Goal: Information Seeking & Learning: Check status

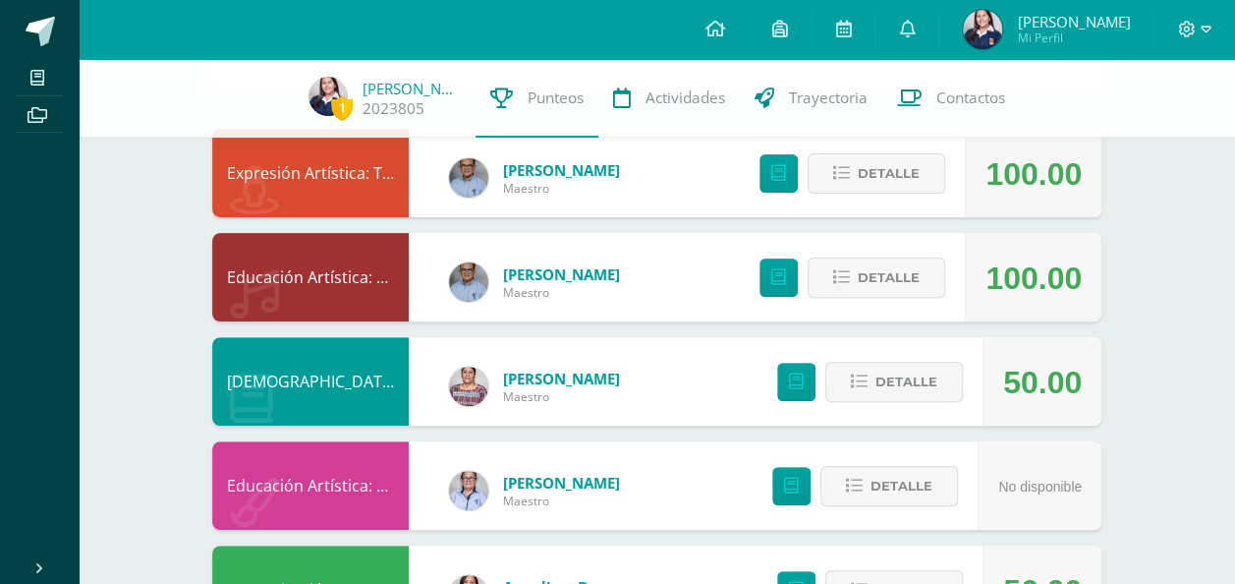
scroll to position [197, 0]
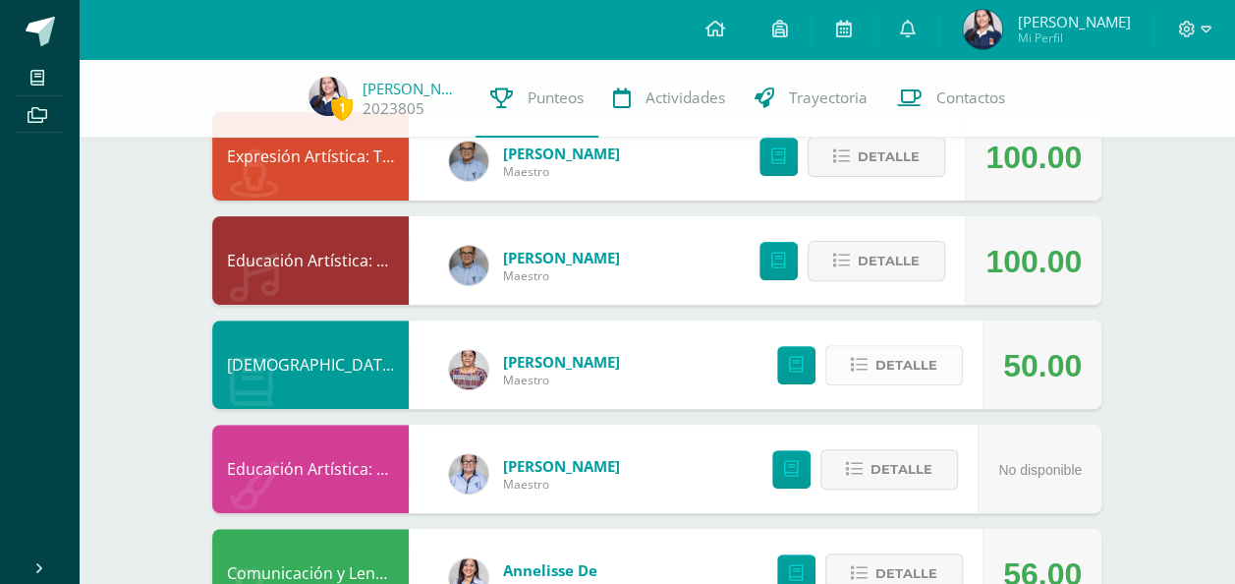
click at [939, 371] on button "Detalle" at bounding box center [894, 365] width 138 height 40
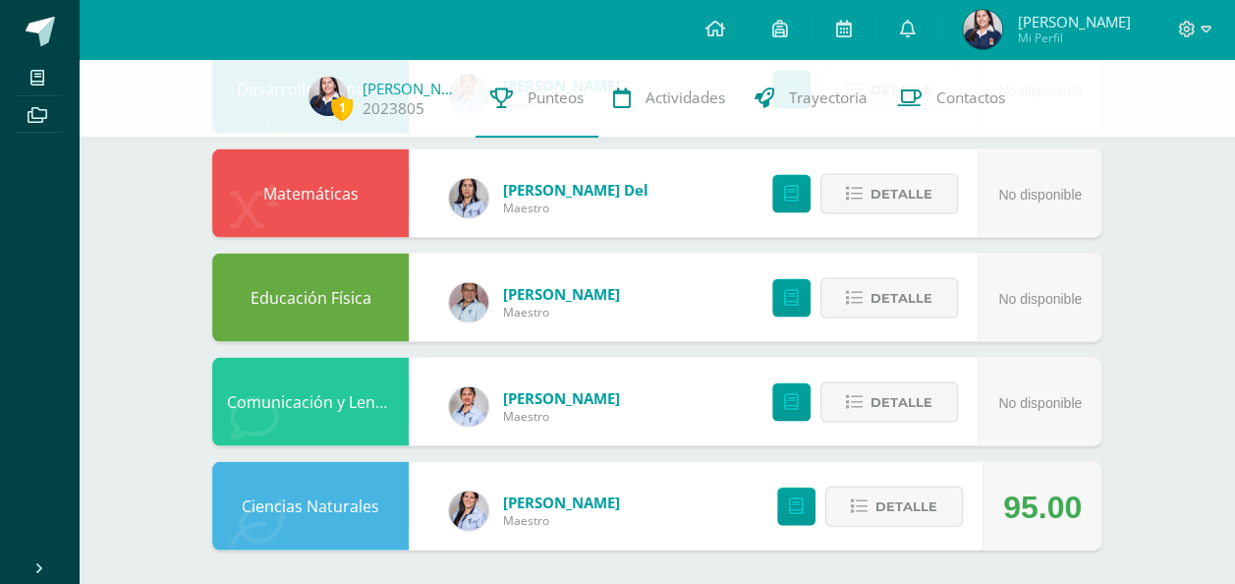
scroll to position [1848, 0]
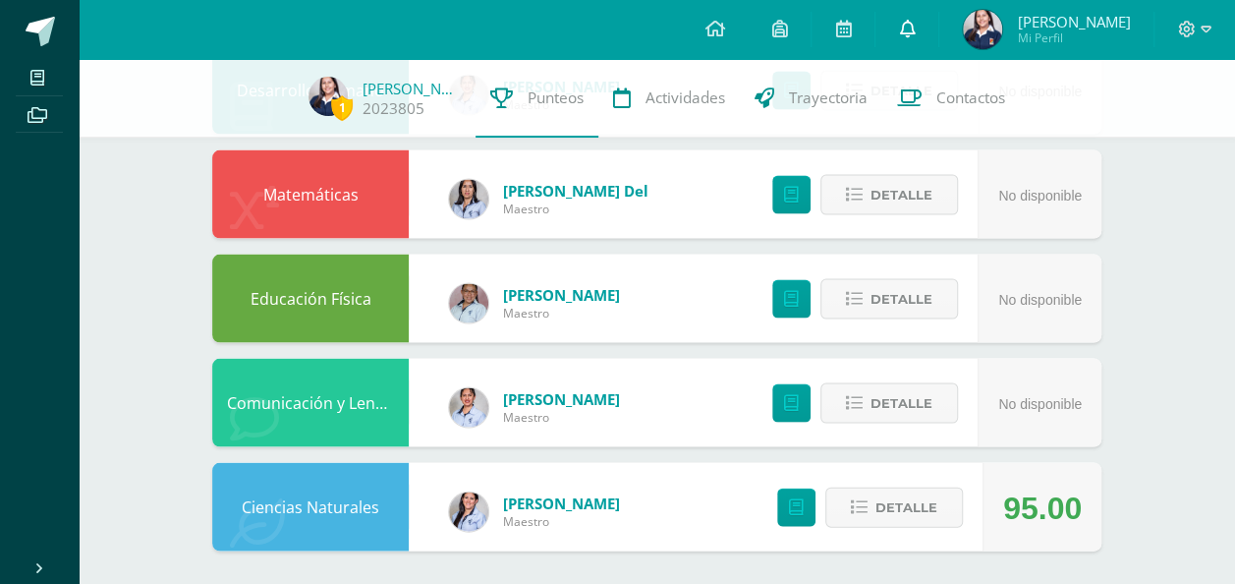
click at [913, 42] on link at bounding box center [907, 29] width 63 height 59
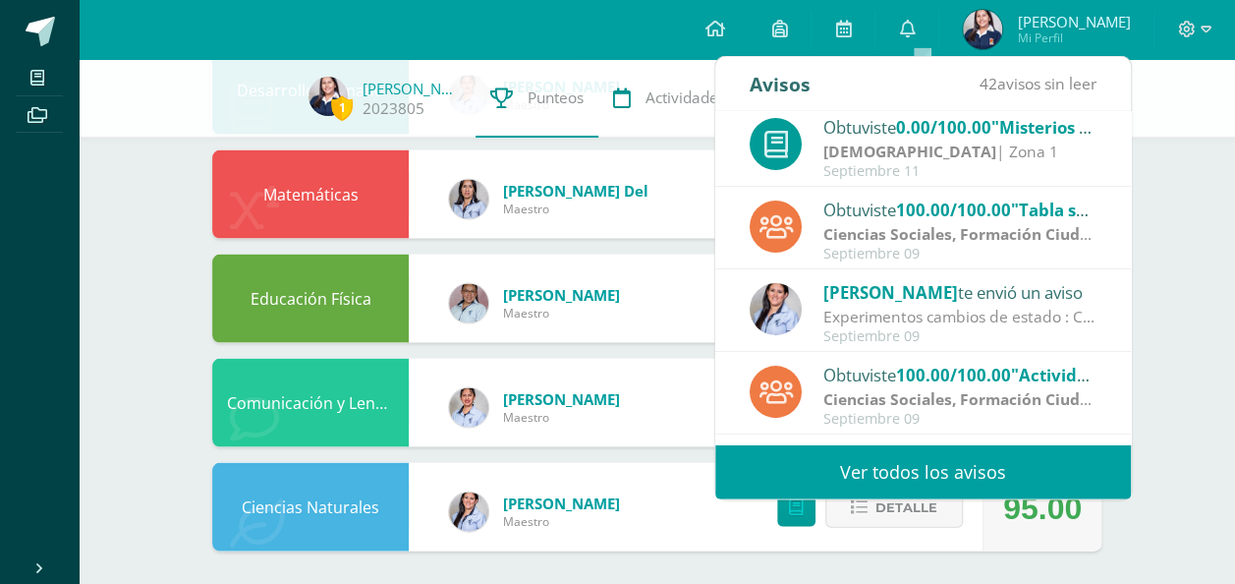
scroll to position [173, 0]
click at [1000, 320] on div "Experimentos cambios de estado : Chicas! No olviden realizar los experimentos d…" at bounding box center [959, 316] width 273 height 23
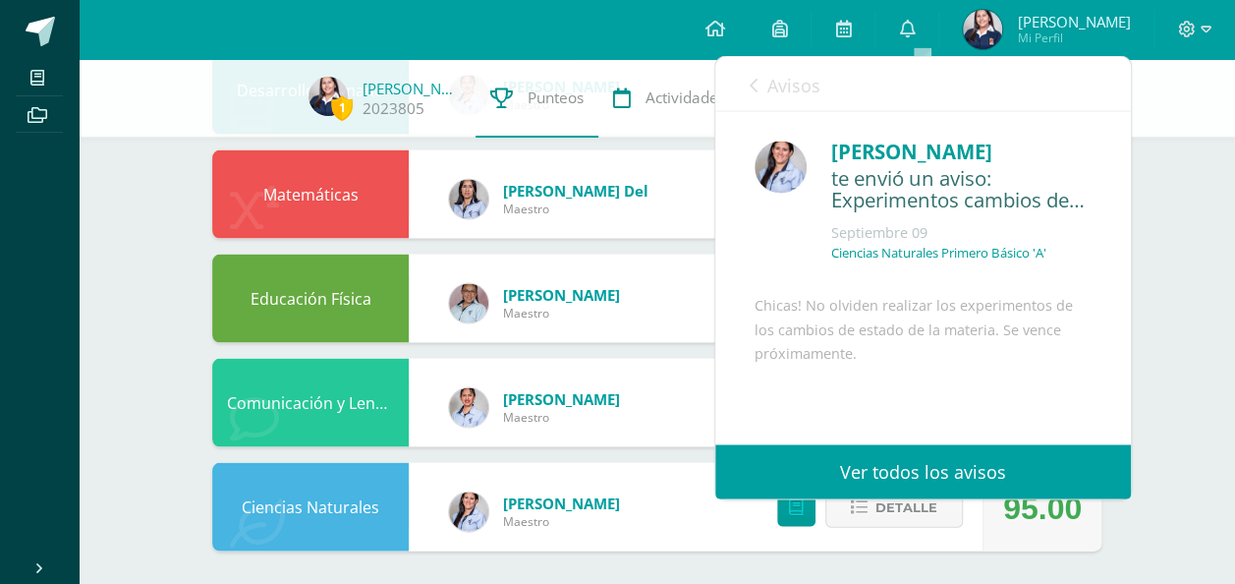
click at [758, 90] on link "Avisos" at bounding box center [785, 84] width 71 height 56
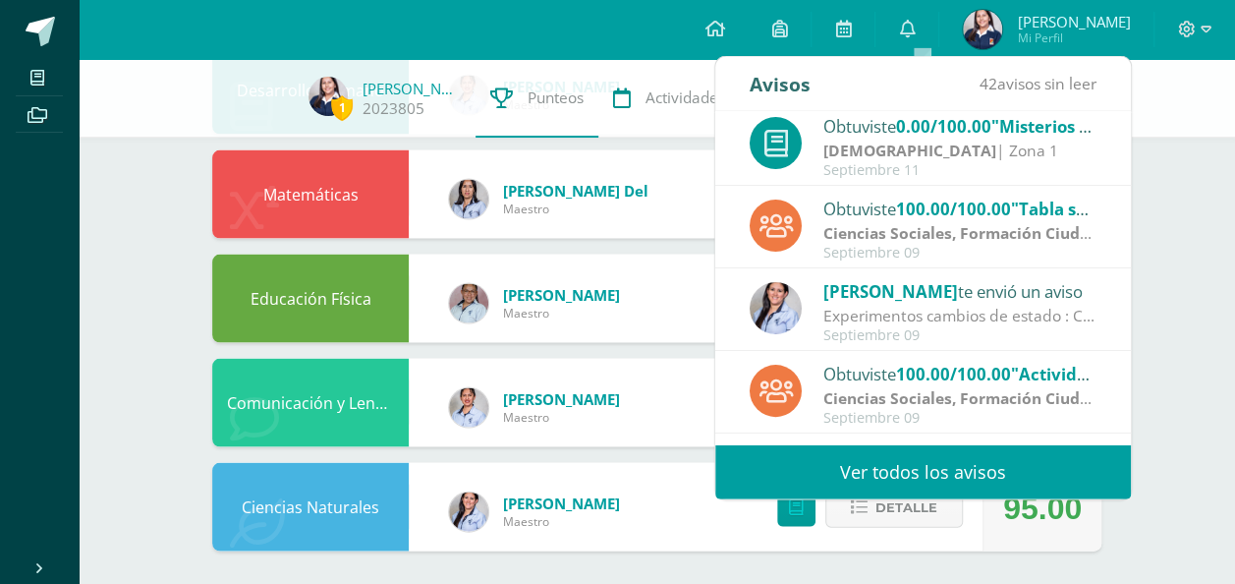
click at [985, 393] on strong "Ciencias Sociales, Formación Ciudadana e Interculturalidad" at bounding box center [1048, 398] width 450 height 22
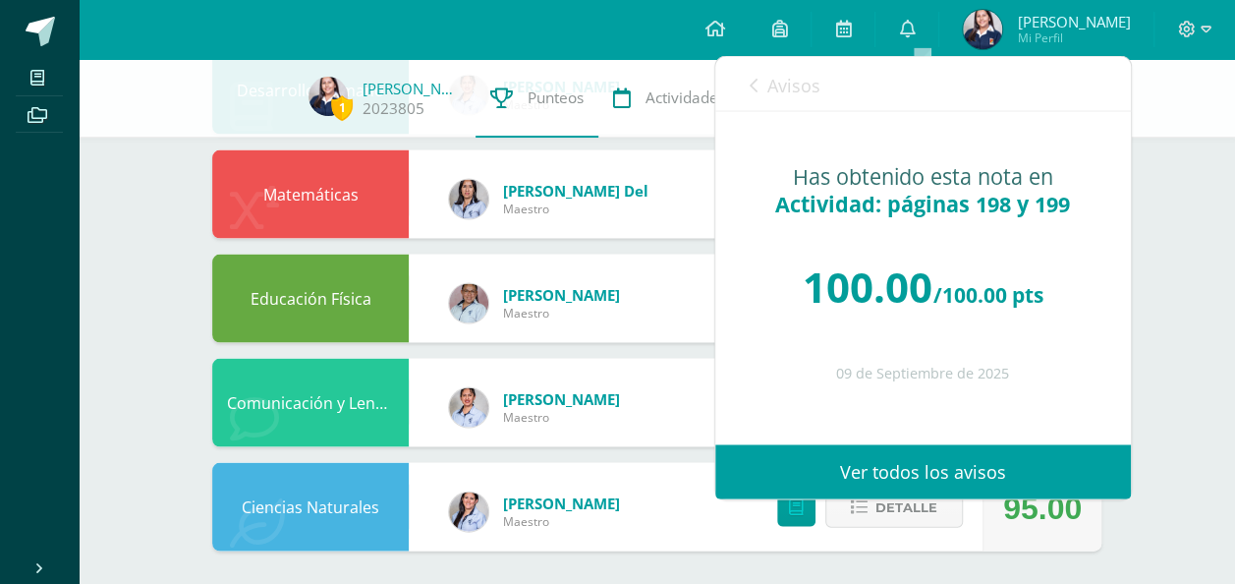
click at [750, 85] on icon at bounding box center [754, 85] width 8 height 16
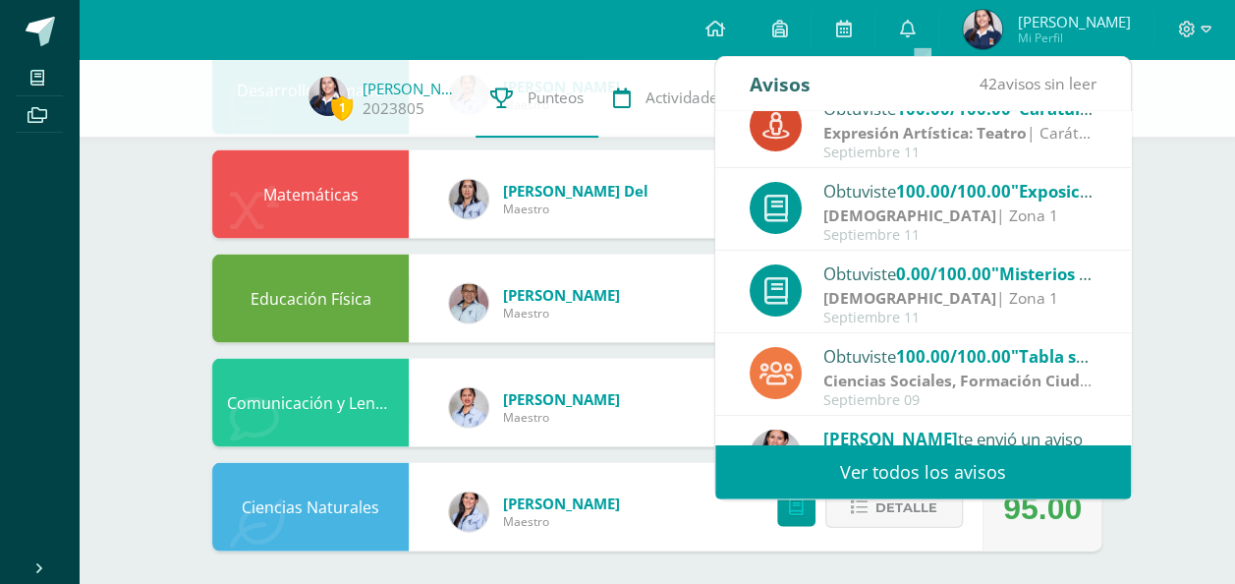
scroll to position [0, 0]
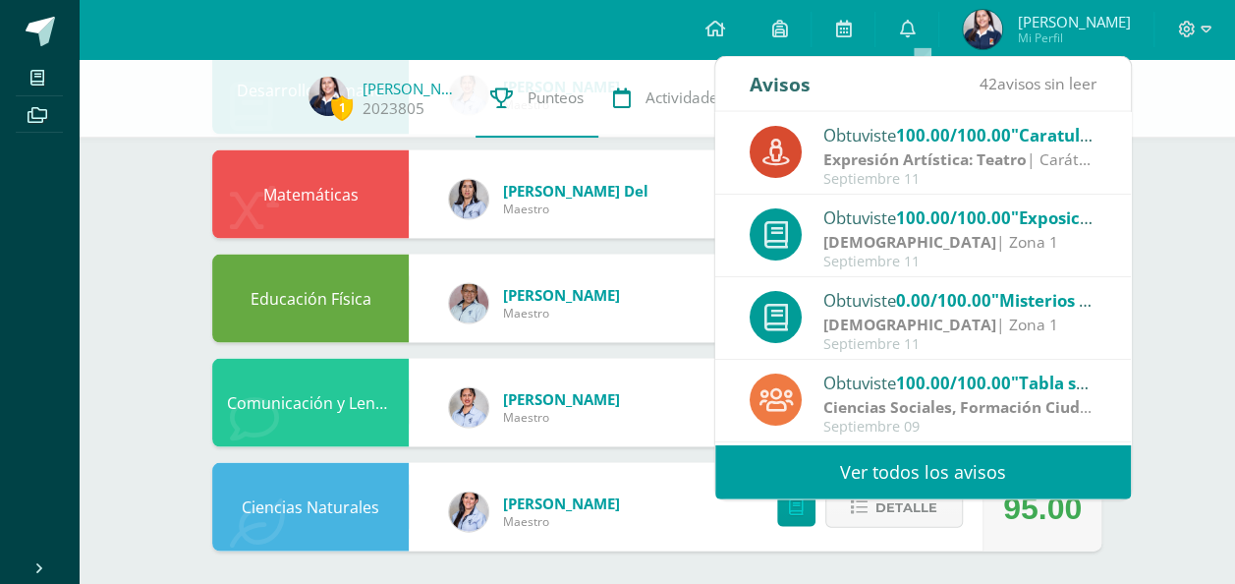
click at [932, 157] on strong "Expresión Artística: Teatro" at bounding box center [924, 158] width 203 height 22
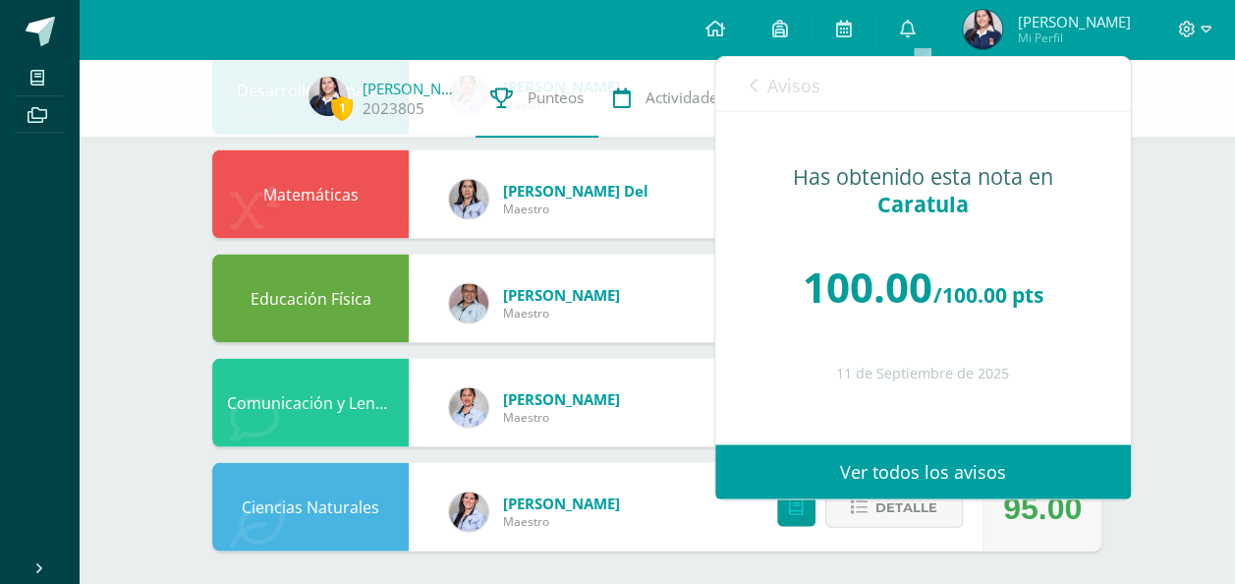
click at [763, 90] on link "Avisos" at bounding box center [785, 84] width 71 height 56
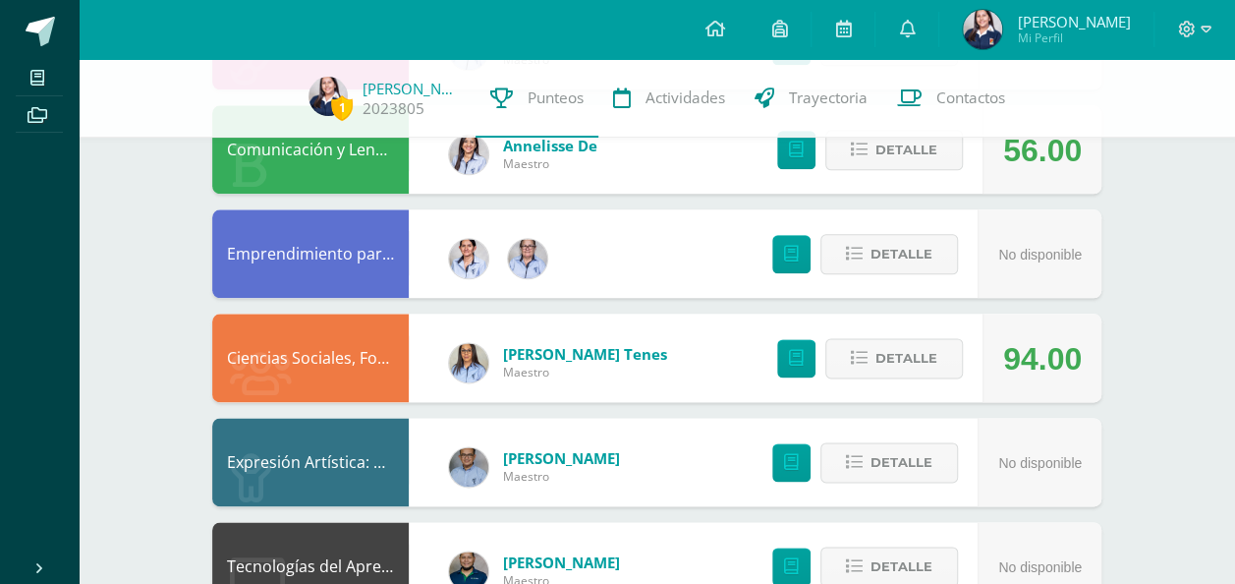
scroll to position [1065, 0]
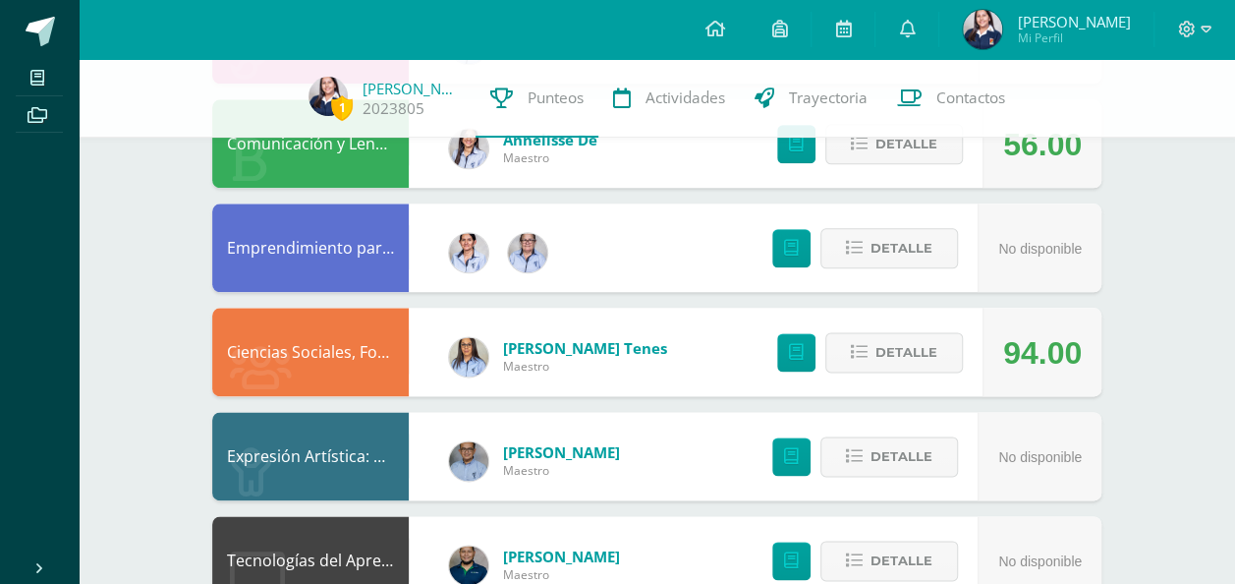
click at [1024, 348] on div "94.00" at bounding box center [1042, 353] width 79 height 88
click at [854, 360] on button "Detalle" at bounding box center [894, 352] width 138 height 40
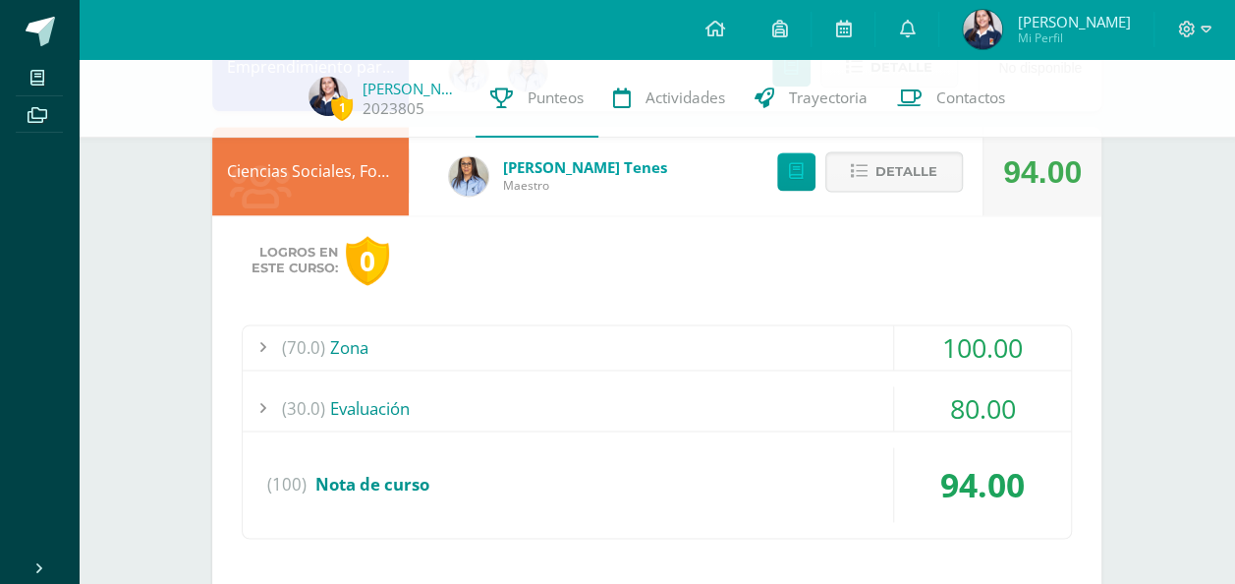
scroll to position [1216, 0]
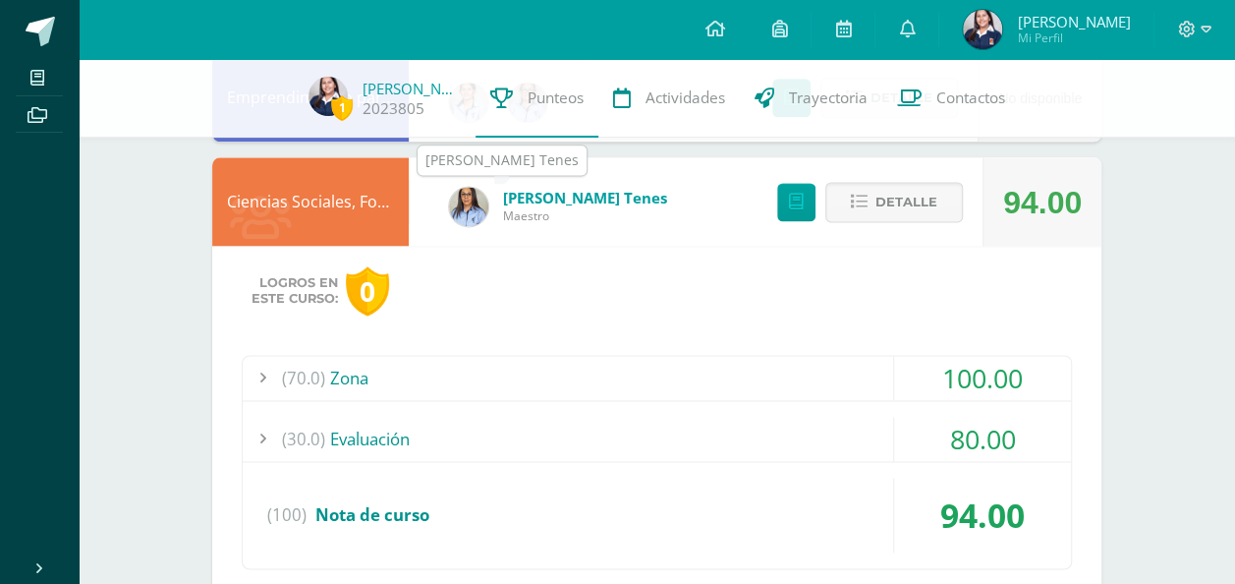
click at [476, 214] on img at bounding box center [468, 206] width 39 height 39
click at [548, 195] on span "Jeniffer Tenes" at bounding box center [585, 198] width 164 height 20
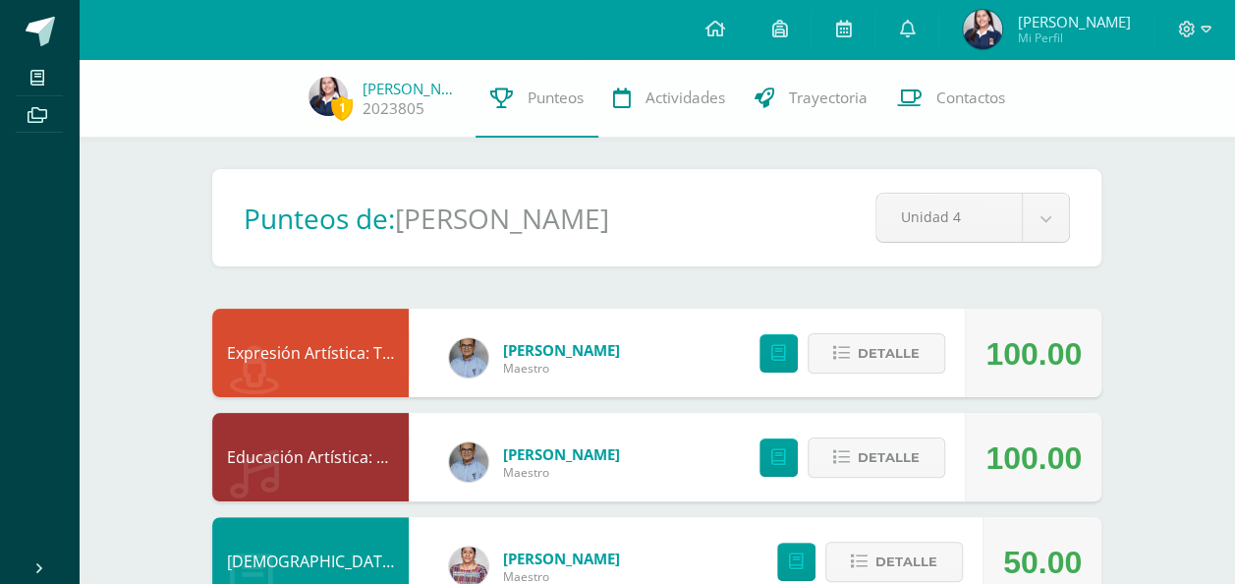
click at [734, 43] on link at bounding box center [714, 29] width 67 height 59
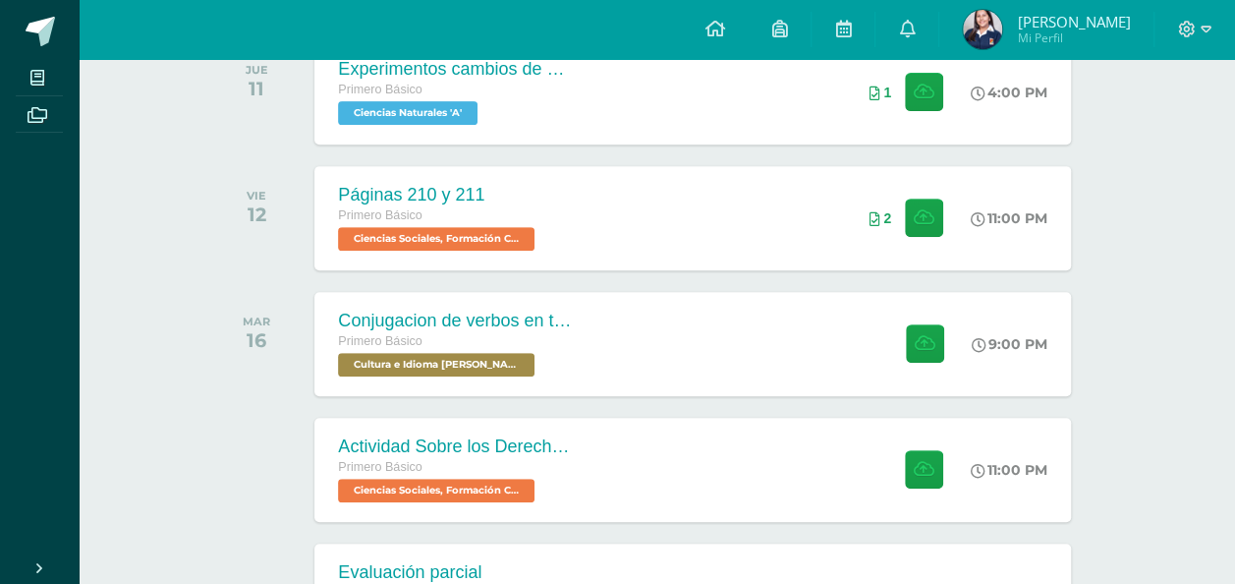
scroll to position [370, 0]
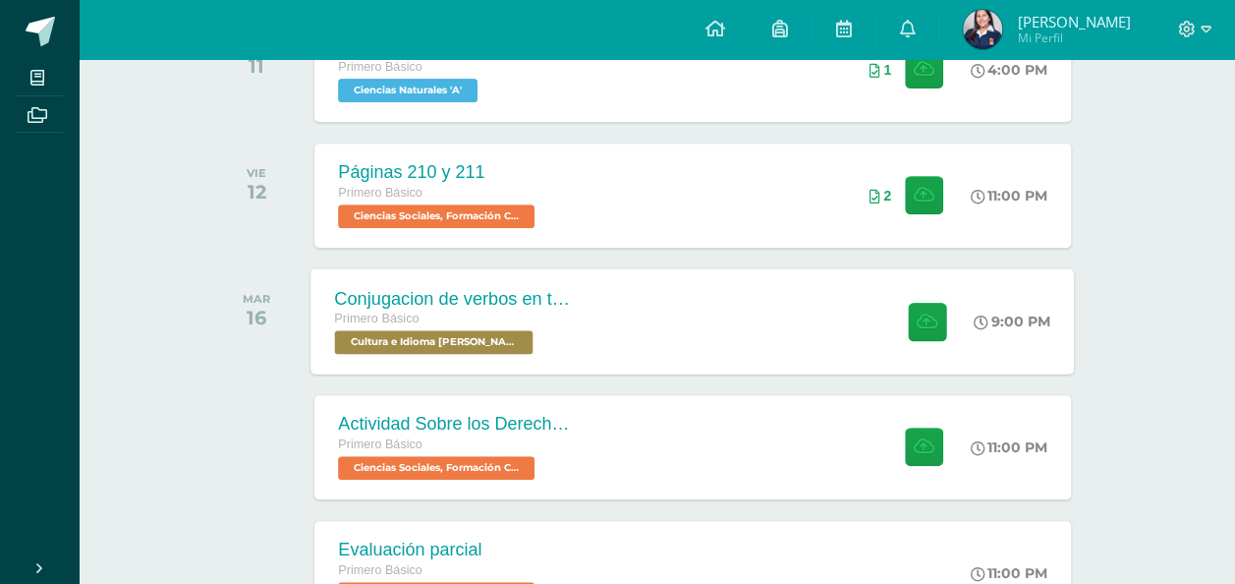
click at [820, 295] on div "Conjugacion de verbos en tiempo pasado pa kaqchikel Primero Básico Cultura e Id…" at bounding box center [694, 320] width 764 height 105
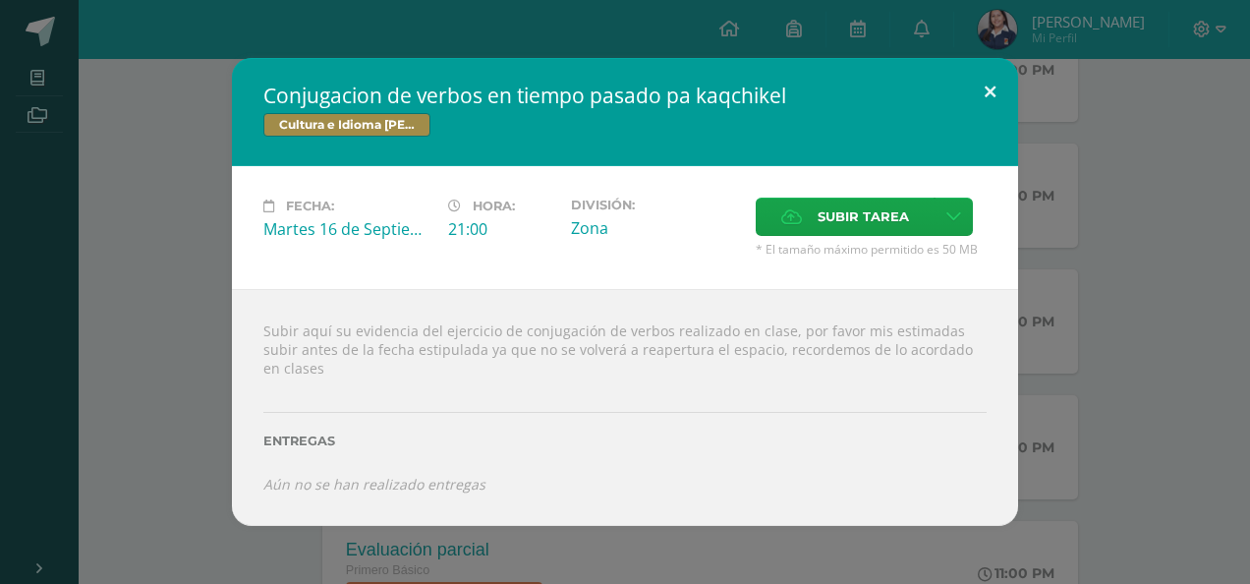
click at [993, 92] on button at bounding box center [990, 91] width 56 height 67
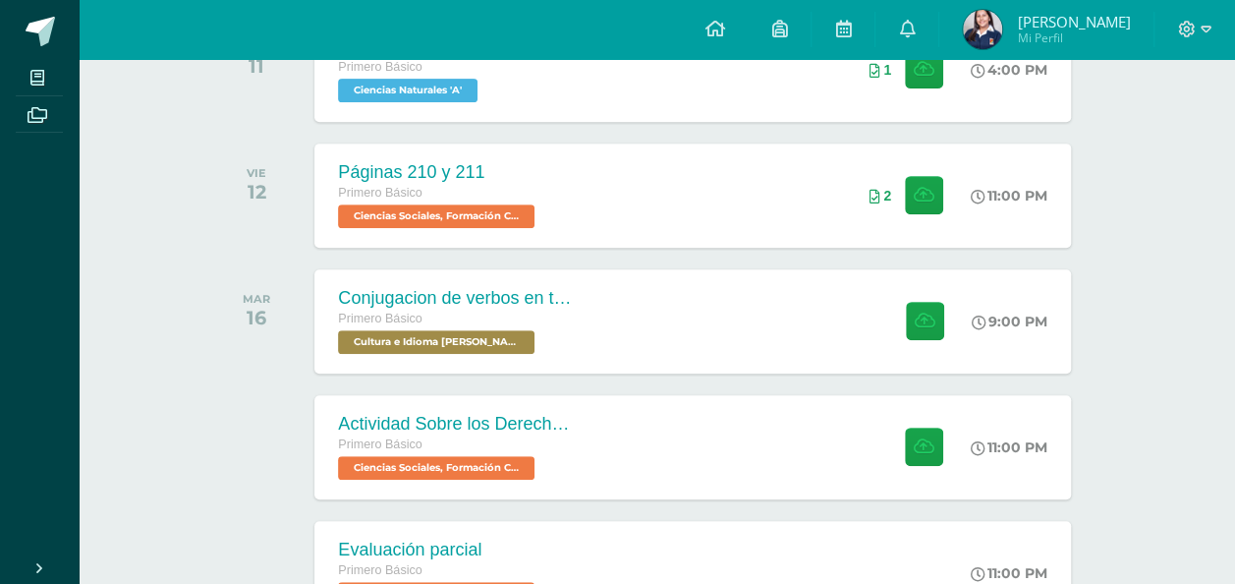
scroll to position [422, 0]
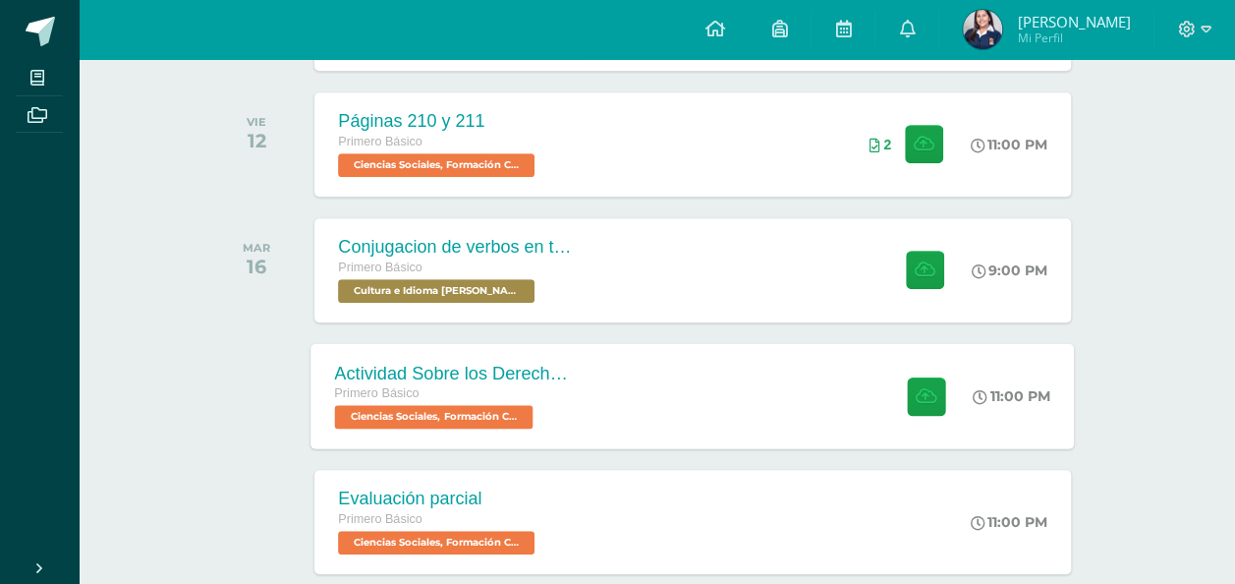
click at [781, 393] on div "Actividad Sobre los Derechos Humanos Primero Básico Ciencias Sociales, Formació…" at bounding box center [694, 395] width 764 height 105
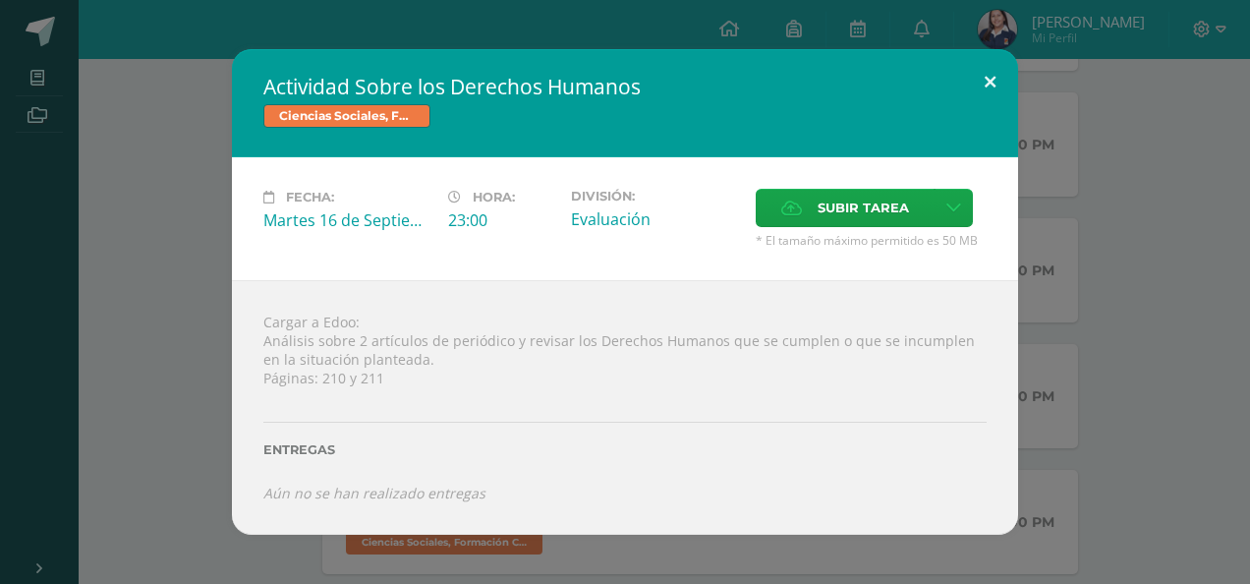
click at [1000, 63] on button at bounding box center [990, 82] width 56 height 67
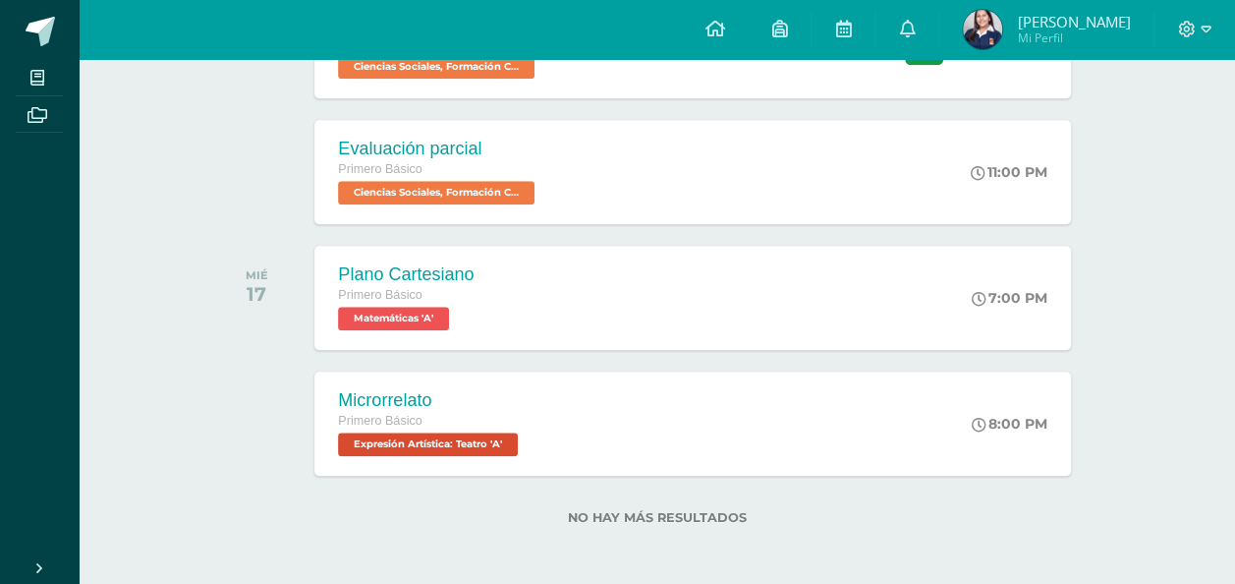
scroll to position [769, 0]
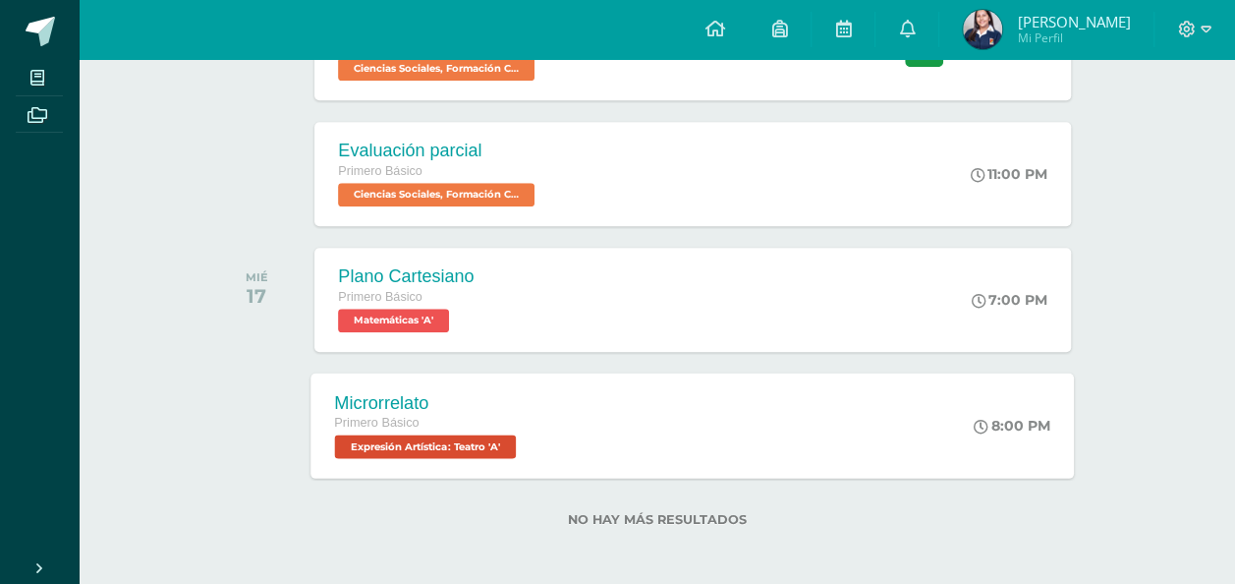
click at [846, 415] on div "Microrrelato Primero Básico Expresión Artística: Teatro 'A' 8:00 PM Microrrelat…" at bounding box center [694, 424] width 764 height 105
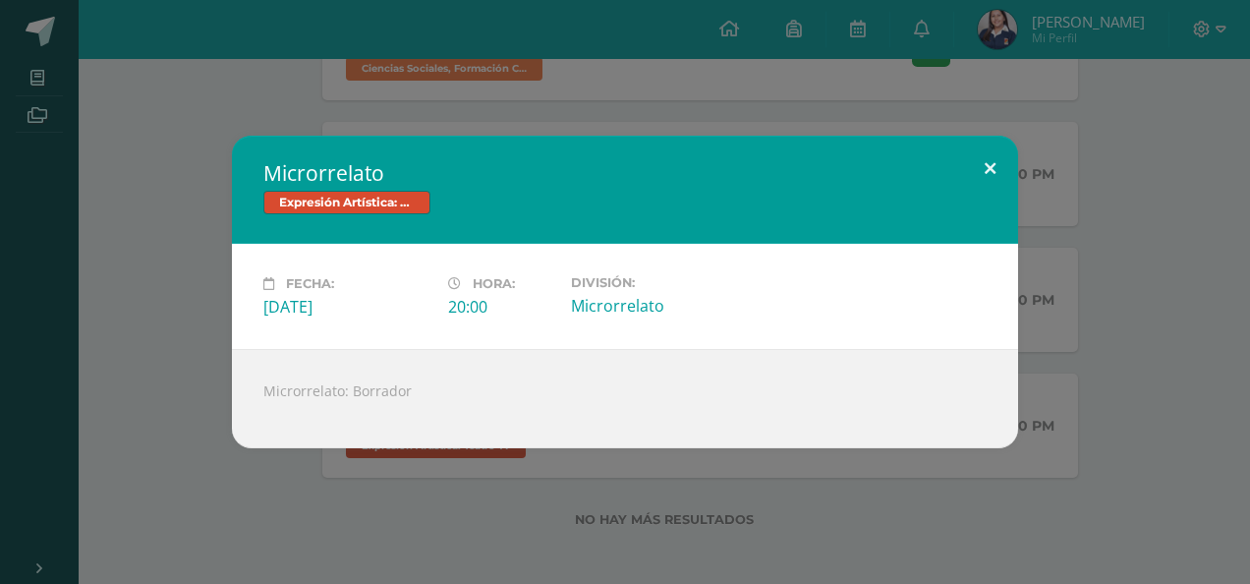
click at [991, 172] on button at bounding box center [990, 169] width 56 height 67
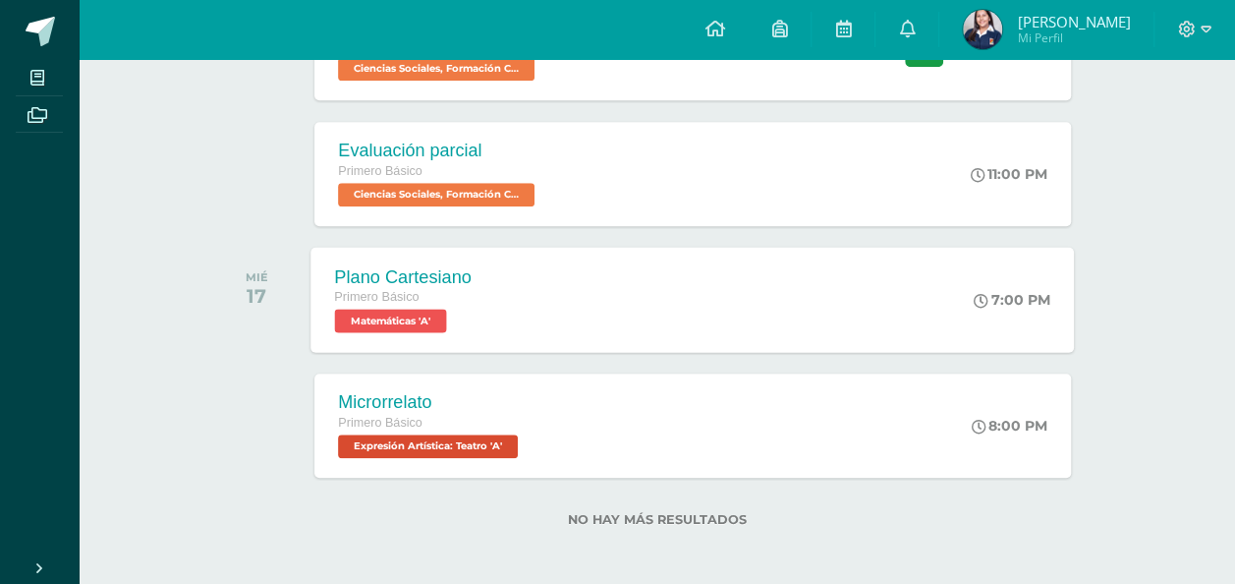
click at [841, 304] on div "Plano Cartesiano Primero Básico Matemáticas 'A' 7:00 PM Plano Cartesiano Matemá…" at bounding box center [694, 299] width 764 height 105
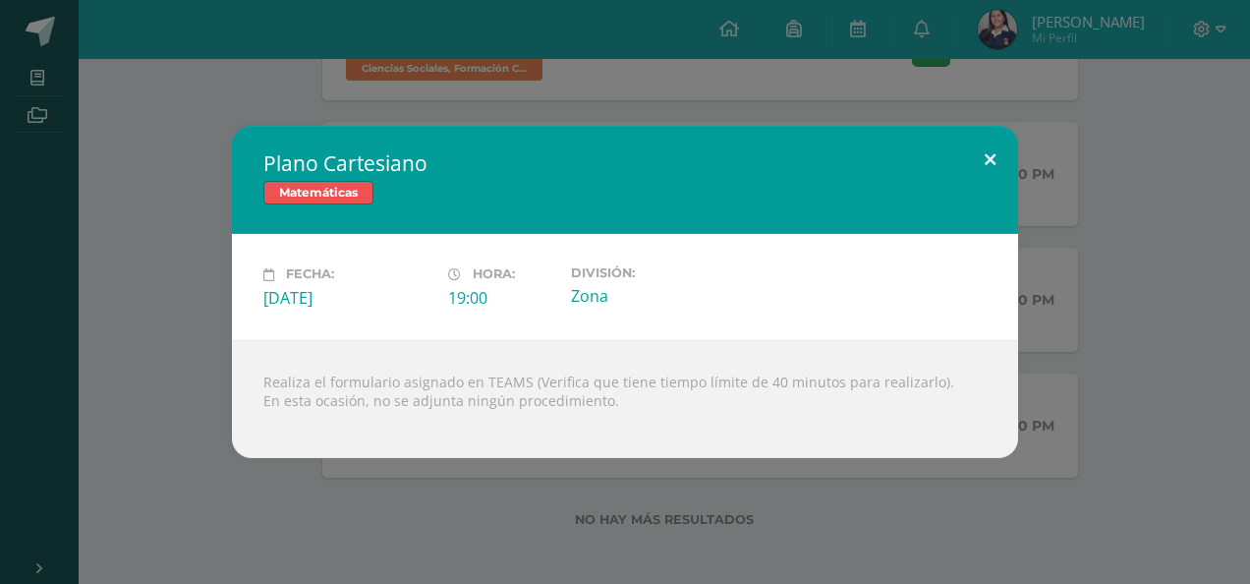
click at [992, 155] on button at bounding box center [990, 159] width 56 height 67
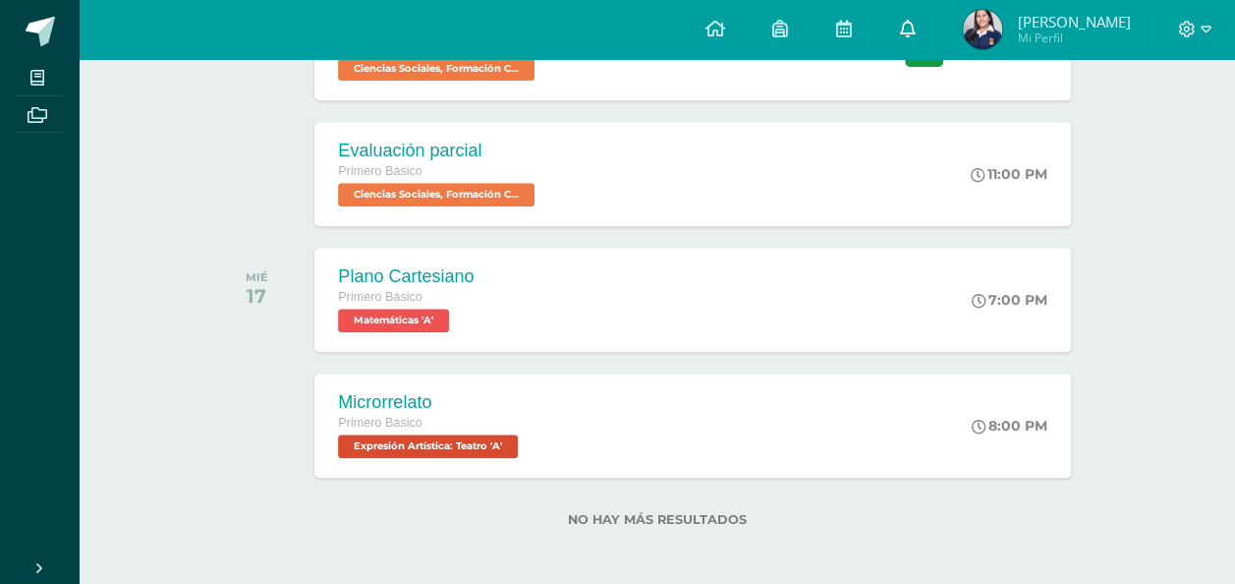
click at [915, 31] on icon at bounding box center [907, 29] width 16 height 18
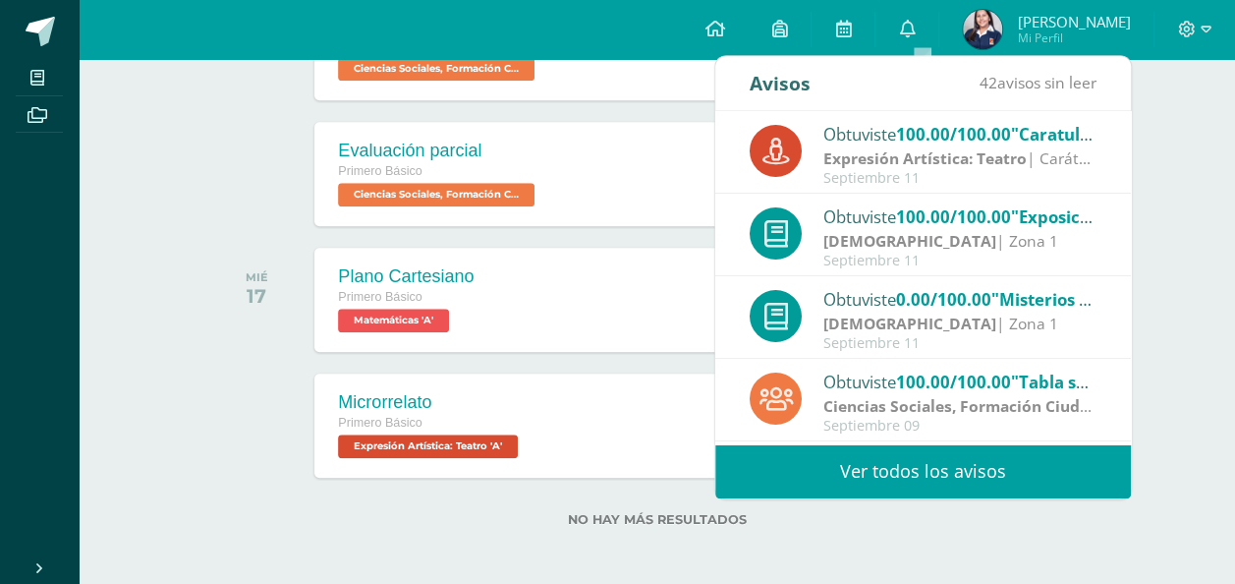
click at [959, 329] on div "[DEMOGRAPHIC_DATA] | Zona 1" at bounding box center [959, 323] width 273 height 23
